Goal: Task Accomplishment & Management: Manage account settings

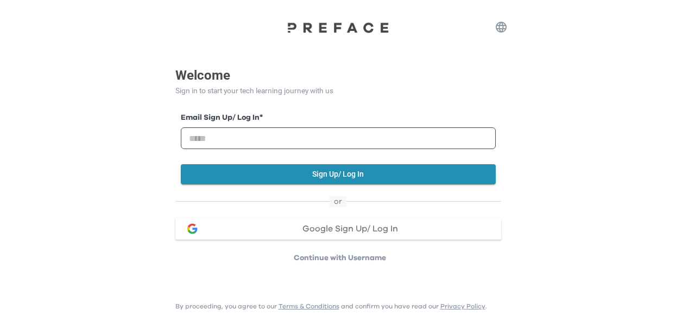
click at [108, 45] on div "Welcome Sign in to start your tech learning journey with us Email Sign Up/ Log …" at bounding box center [338, 132] width 676 height 264
click at [226, 88] on p "Sign in to start your tech learning journey with us" at bounding box center [338, 90] width 326 height 11
click at [508, 22] on button "button" at bounding box center [501, 27] width 22 height 22
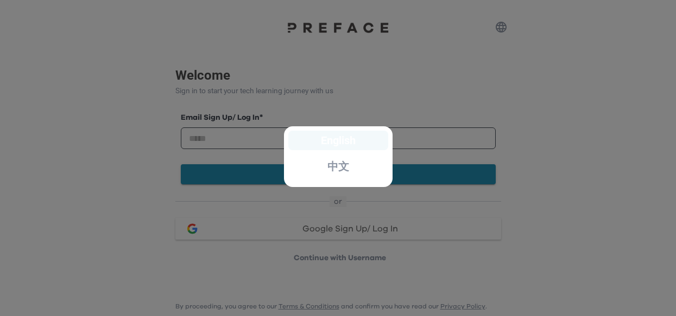
click at [363, 140] on div "English" at bounding box center [338, 141] width 100 height 20
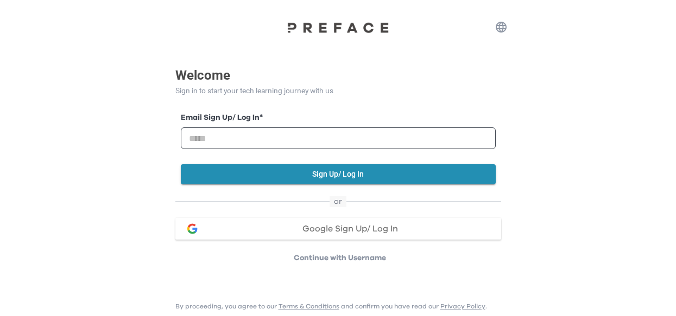
click at [385, 103] on div "Email Sign Up/ Log In * Sign Up/ Log In" at bounding box center [338, 146] width 326 height 100
